Goal: Information Seeking & Learning: Learn about a topic

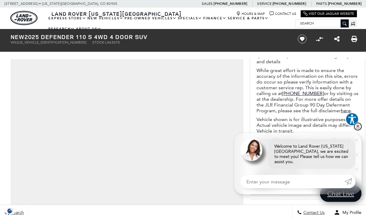
click at [354, 130] on link "✕" at bounding box center [357, 126] width 7 height 7
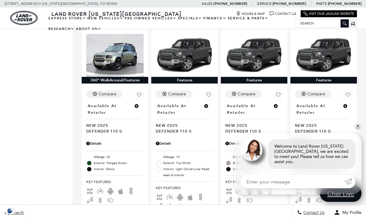
scroll to position [603, 0]
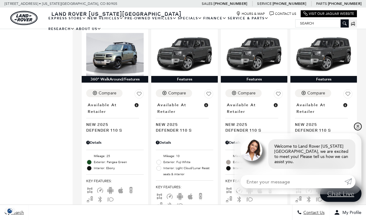
click at [356, 130] on link "✕" at bounding box center [357, 126] width 7 height 7
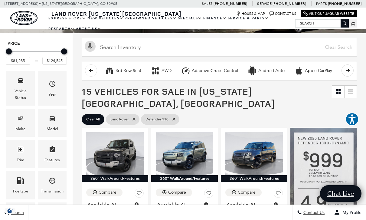
scroll to position [0, 0]
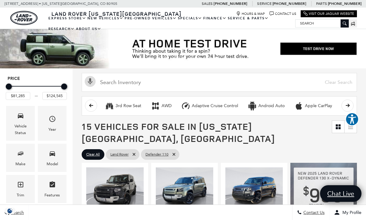
click at [0, 0] on link "View All Pre-Owned Vehicles" at bounding box center [0, 0] width 0 height 0
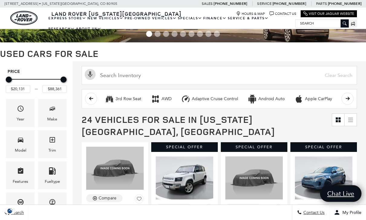
scroll to position [24, 0]
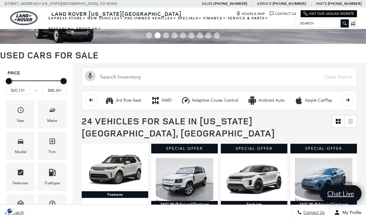
click at [56, 119] on div "Make" at bounding box center [52, 120] width 10 height 7
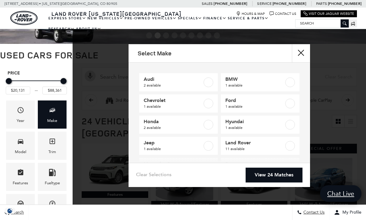
click at [279, 145] on span "Land Rover" at bounding box center [254, 143] width 59 height 6
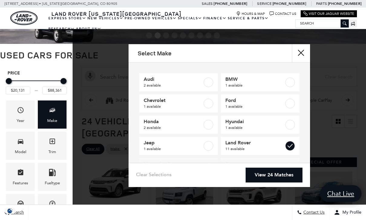
type input "$20,684"
checkbox input "true"
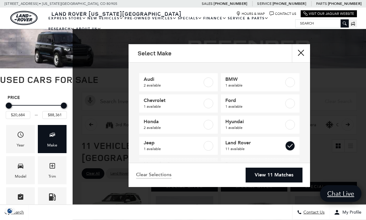
click at [24, 175] on div "Model" at bounding box center [20, 176] width 11 height 7
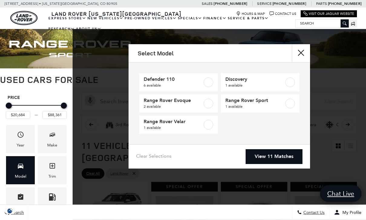
click at [201, 86] on span "6 available" at bounding box center [173, 85] width 59 height 6
type input "$42,276"
checkbox input "true"
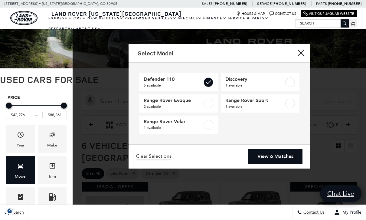
click at [279, 157] on link "View 6 Matches" at bounding box center [275, 156] width 54 height 15
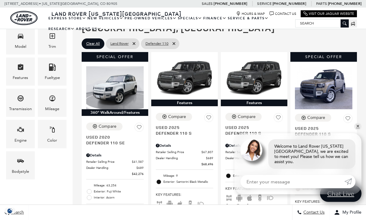
scroll to position [135, 0]
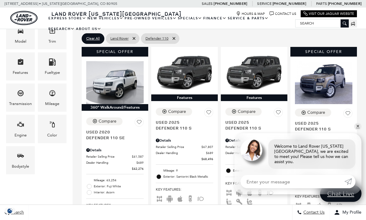
click at [356, 130] on link "✕" at bounding box center [357, 126] width 7 height 7
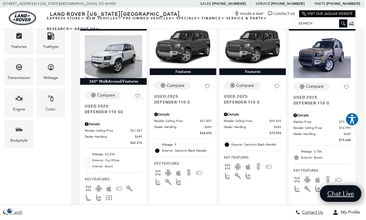
scroll to position [161, 2]
click at [332, 47] on img at bounding box center [321, 56] width 57 height 43
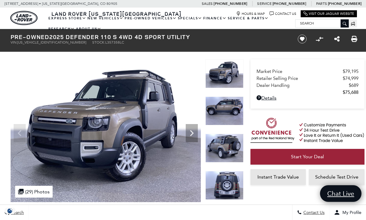
click at [228, 134] on img at bounding box center [224, 148] width 38 height 29
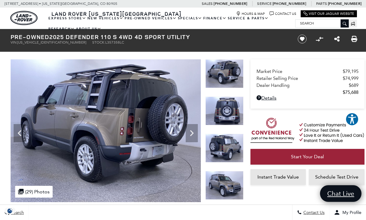
click at [228, 134] on img at bounding box center [224, 148] width 38 height 29
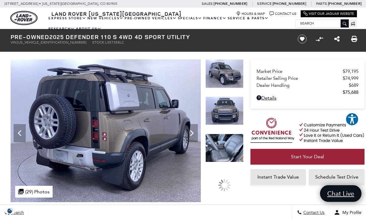
click at [227, 96] on div at bounding box center [224, 77] width 38 height 37
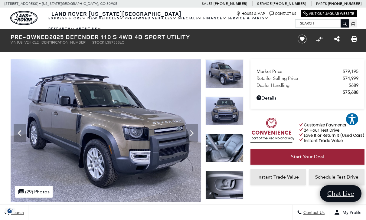
click at [228, 171] on img at bounding box center [224, 185] width 38 height 29
